Goal: Obtain resource: Download file/media

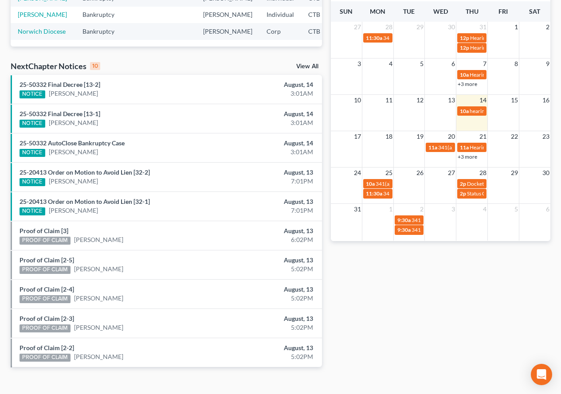
scroll to position [260, 0]
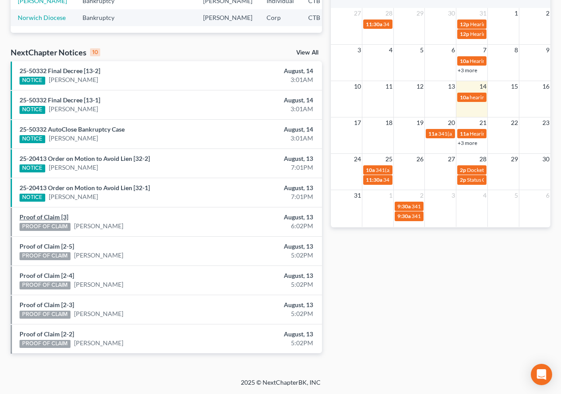
click at [50, 218] on link "Proof of Claim [3]" at bounding box center [44, 217] width 49 height 8
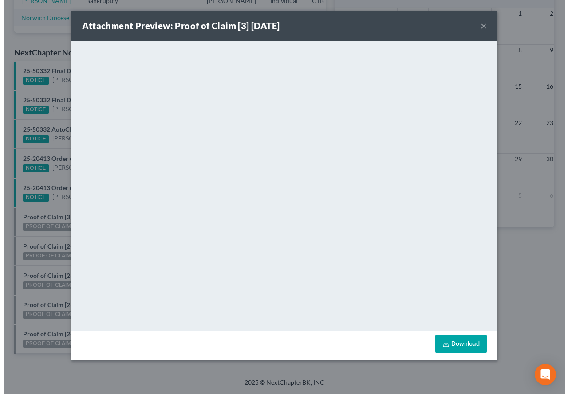
scroll to position [244, 0]
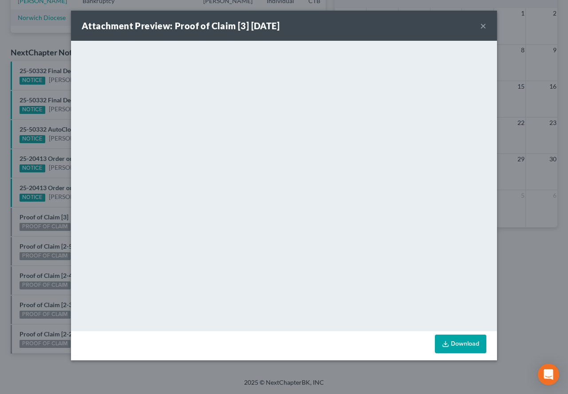
click at [482, 21] on button "×" at bounding box center [483, 25] width 6 height 11
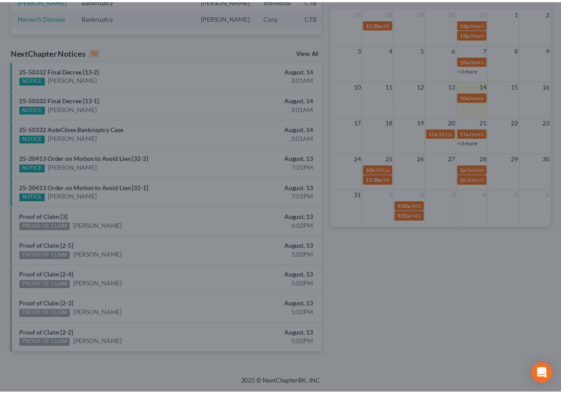
scroll to position [260, 0]
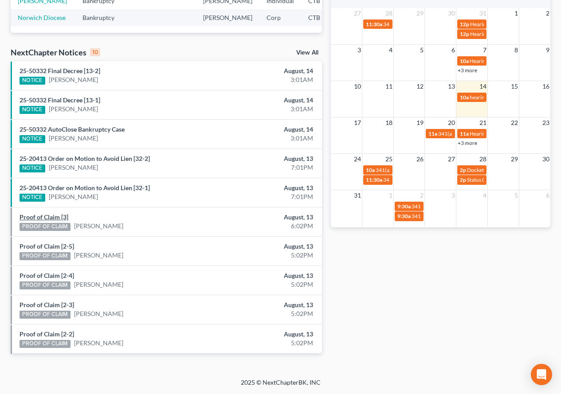
click at [37, 216] on link "Proof of Claim [3]" at bounding box center [44, 217] width 49 height 8
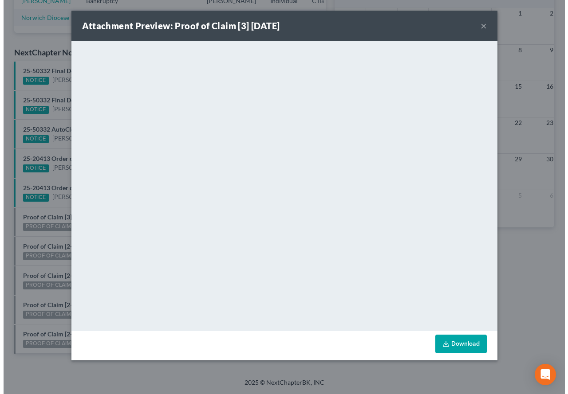
scroll to position [244, 0]
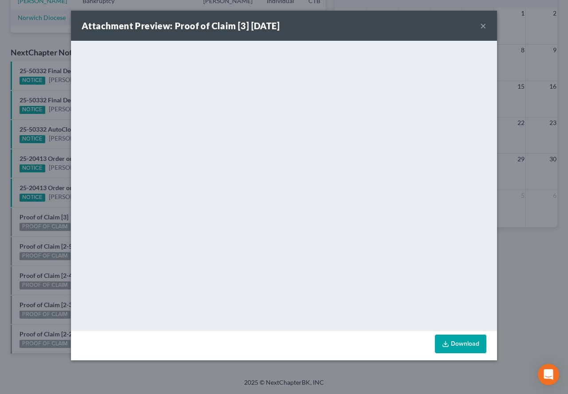
click at [483, 24] on button "×" at bounding box center [483, 25] width 6 height 11
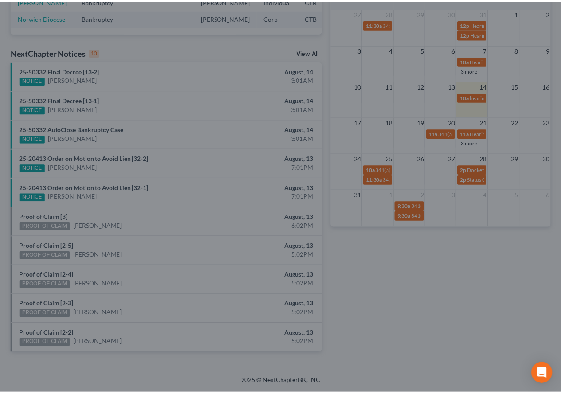
scroll to position [260, 0]
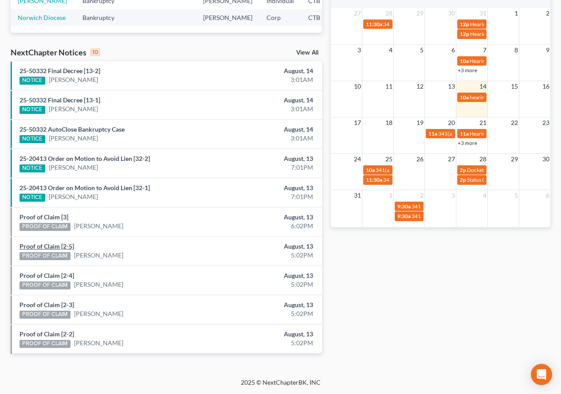
click at [49, 247] on link "Proof of Claim [2-5]" at bounding box center [47, 247] width 55 height 8
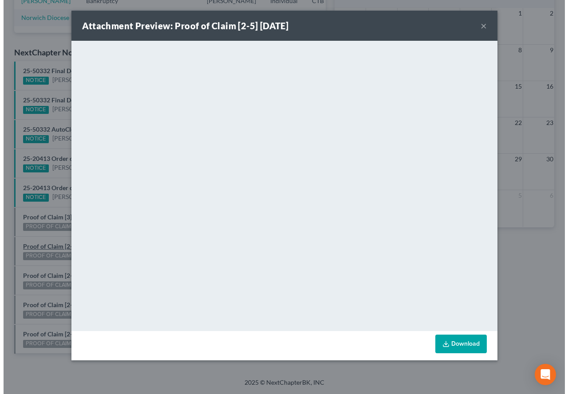
scroll to position [244, 0]
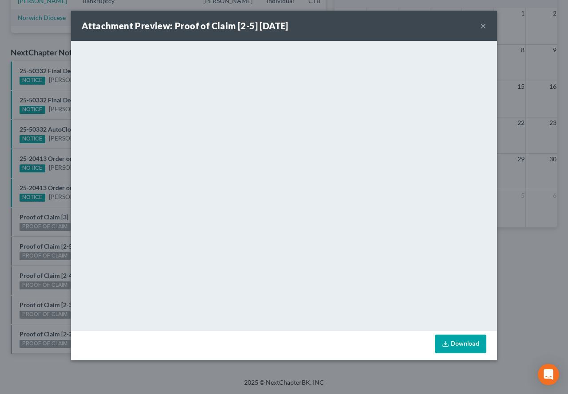
click at [480, 25] on button "×" at bounding box center [483, 25] width 6 height 11
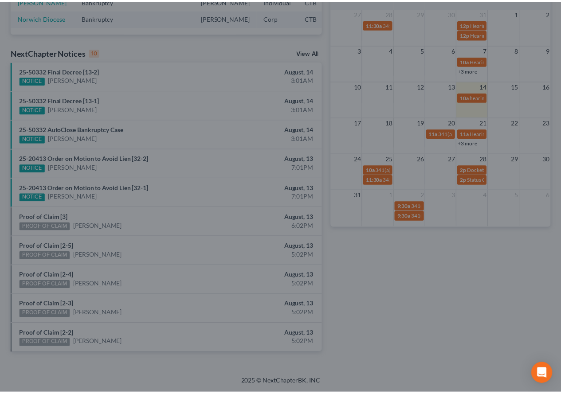
scroll to position [260, 0]
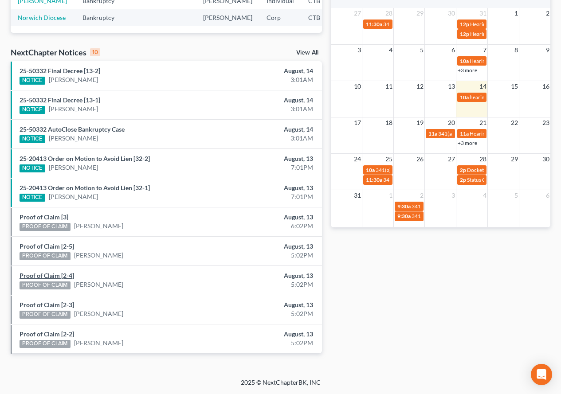
click at [47, 278] on link "Proof of Claim [2-4]" at bounding box center [47, 276] width 55 height 8
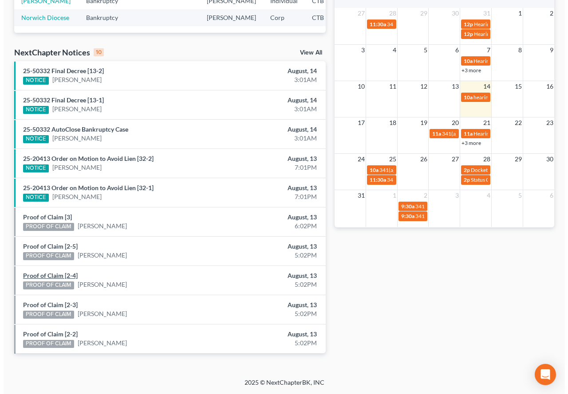
scroll to position [244, 0]
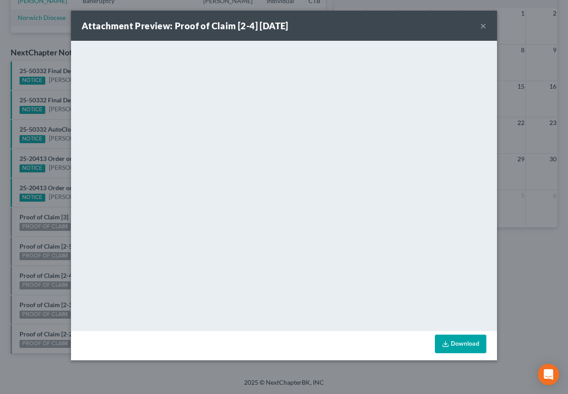
click at [483, 24] on button "×" at bounding box center [483, 25] width 6 height 11
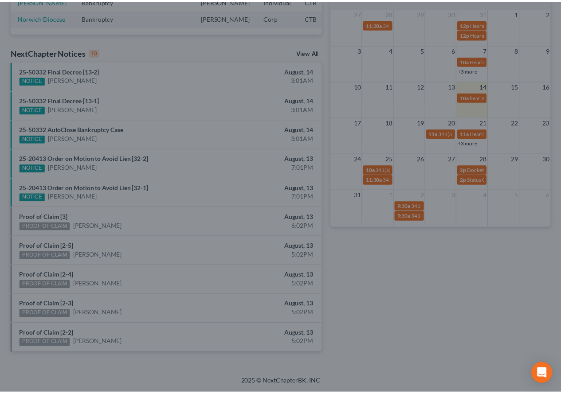
scroll to position [260, 0]
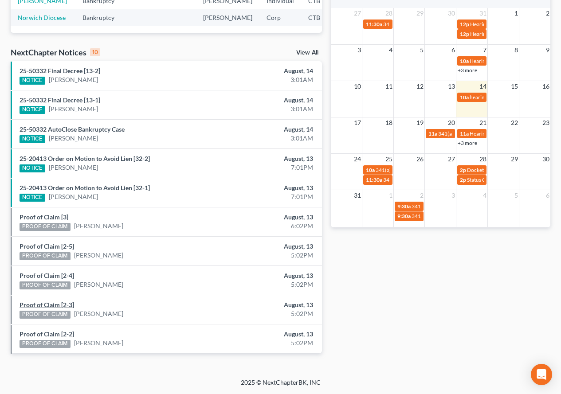
click at [47, 306] on link "Proof of Claim [2-3]" at bounding box center [47, 305] width 55 height 8
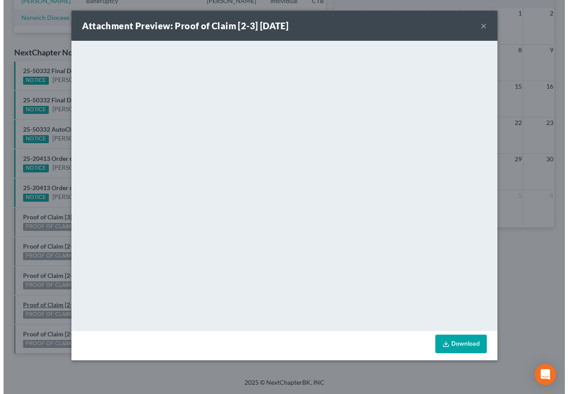
scroll to position [244, 0]
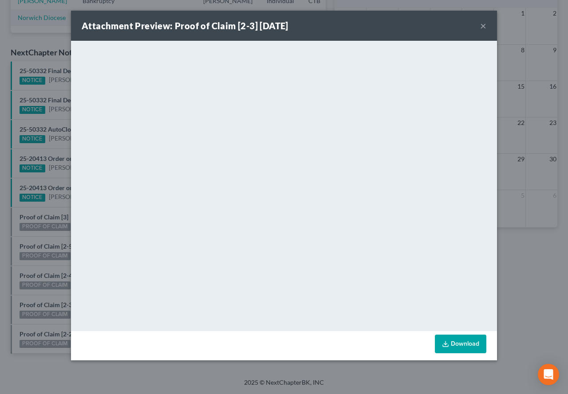
click at [459, 347] on link "Download" at bounding box center [460, 344] width 51 height 19
click at [483, 26] on button "×" at bounding box center [483, 25] width 6 height 11
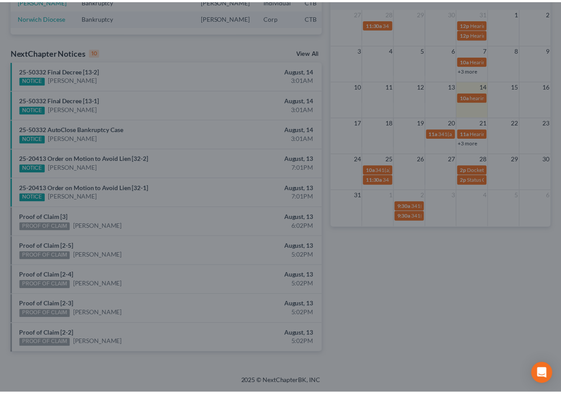
scroll to position [260, 0]
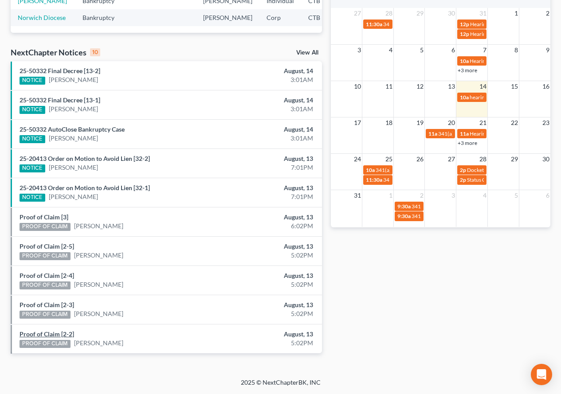
click at [52, 332] on link "Proof of Claim [2-2]" at bounding box center [47, 334] width 55 height 8
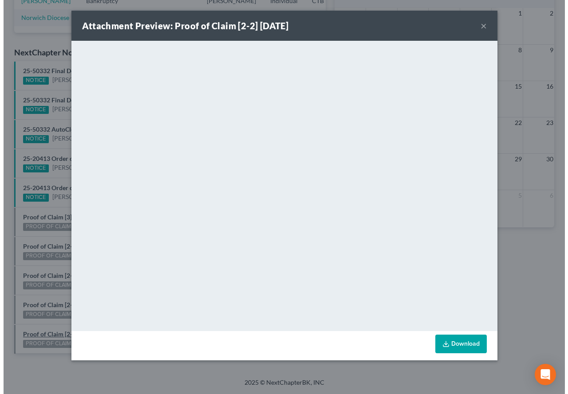
scroll to position [244, 0]
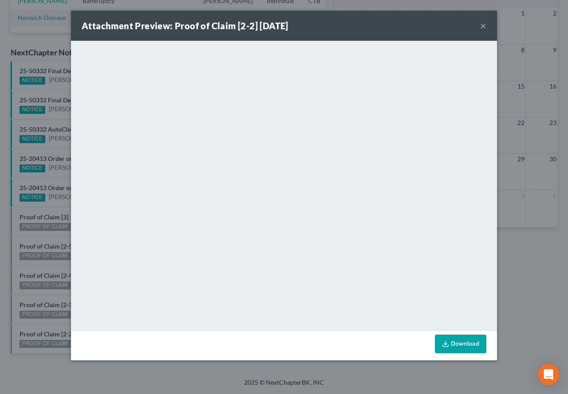
click at [482, 26] on button "×" at bounding box center [483, 25] width 6 height 11
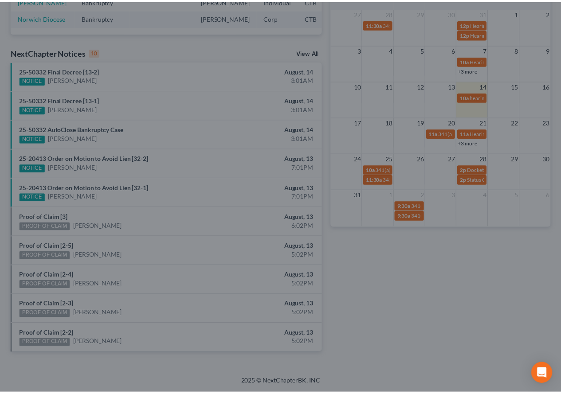
scroll to position [260, 0]
